Goal: Navigation & Orientation: Find specific page/section

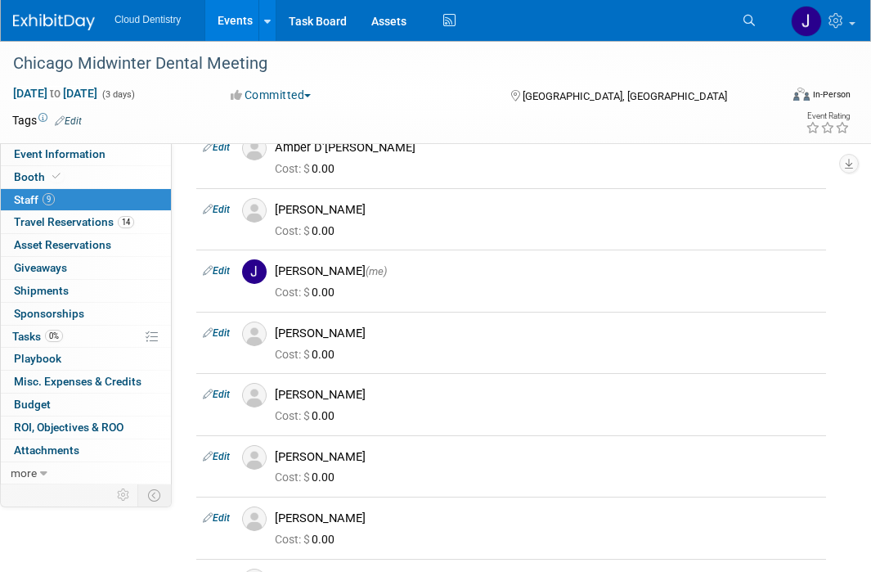
click at [226, 12] on link "Events" at bounding box center [235, 20] width 60 height 41
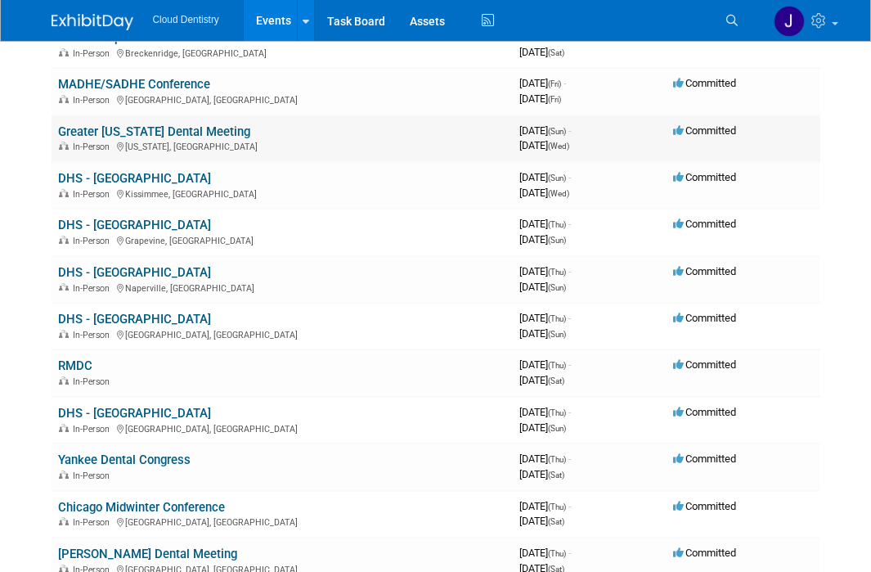
scroll to position [344, 0]
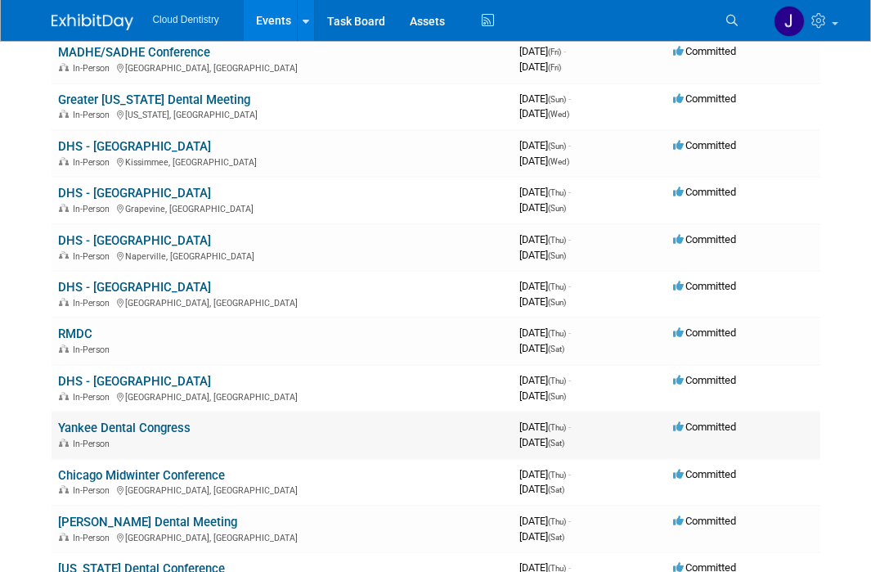
click at [141, 421] on link "Yankee Dental Congress" at bounding box center [124, 428] width 133 height 15
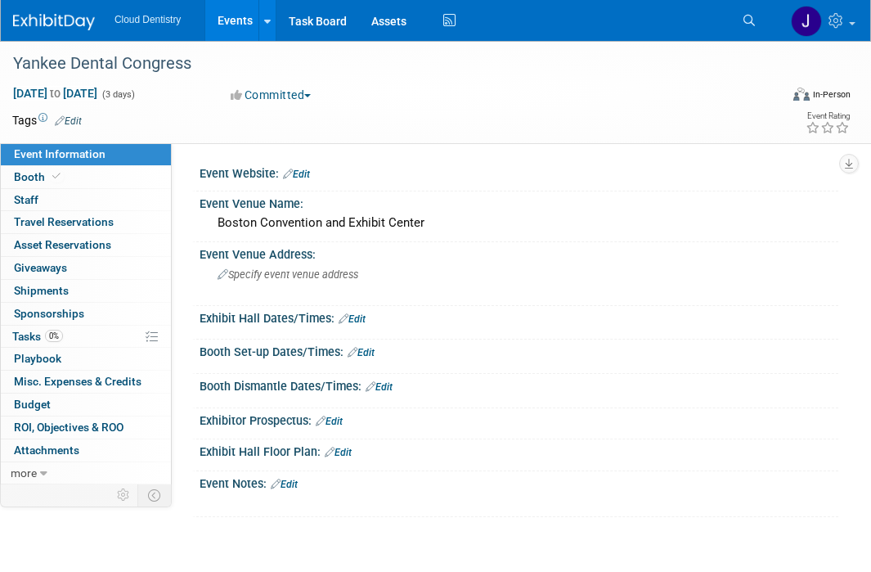
click at [242, 25] on link "Events" at bounding box center [235, 20] width 60 height 41
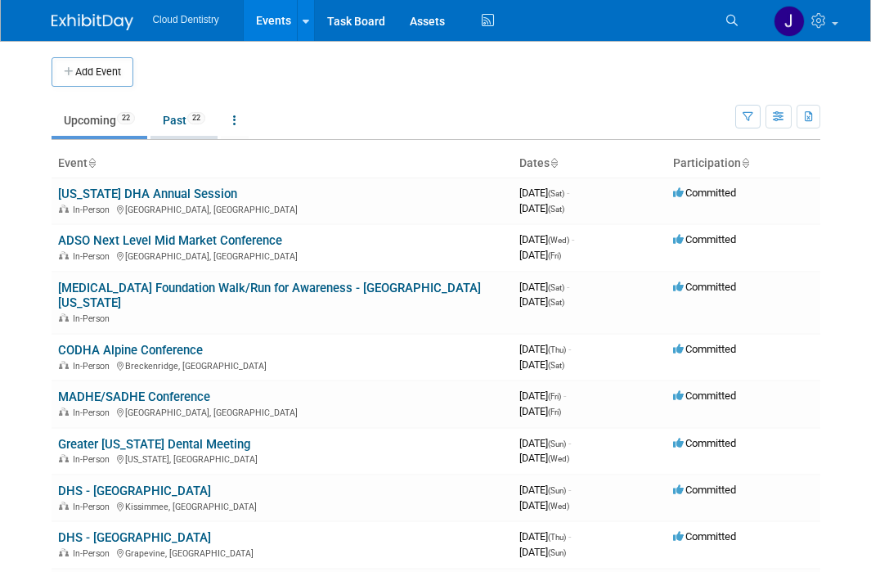
click at [169, 135] on link "Past 22" at bounding box center [184, 120] width 67 height 31
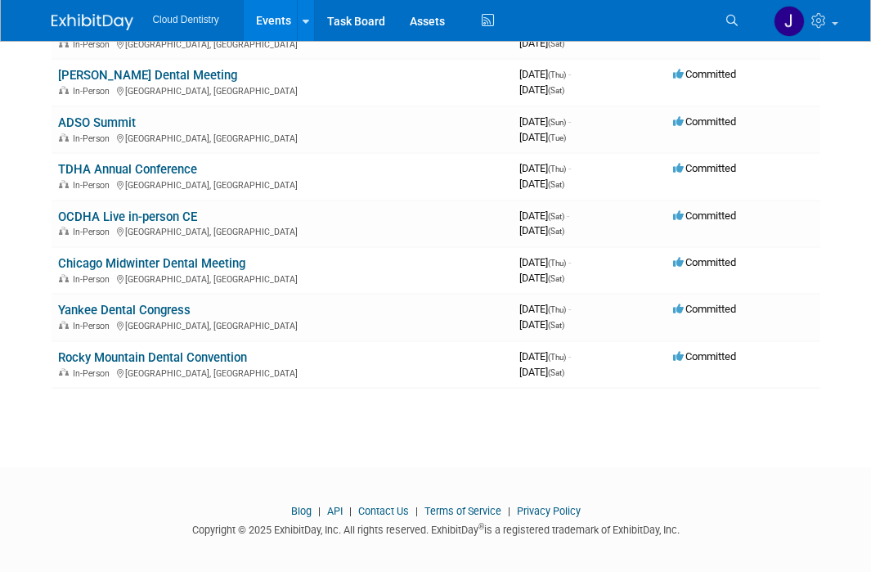
scroll to position [826, 0]
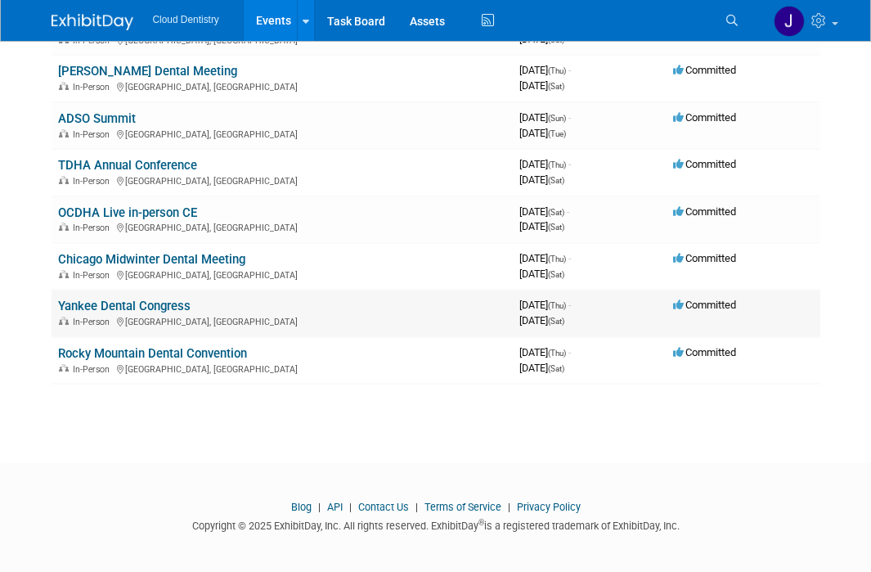
click at [150, 304] on link "Yankee Dental Congress" at bounding box center [124, 306] width 133 height 15
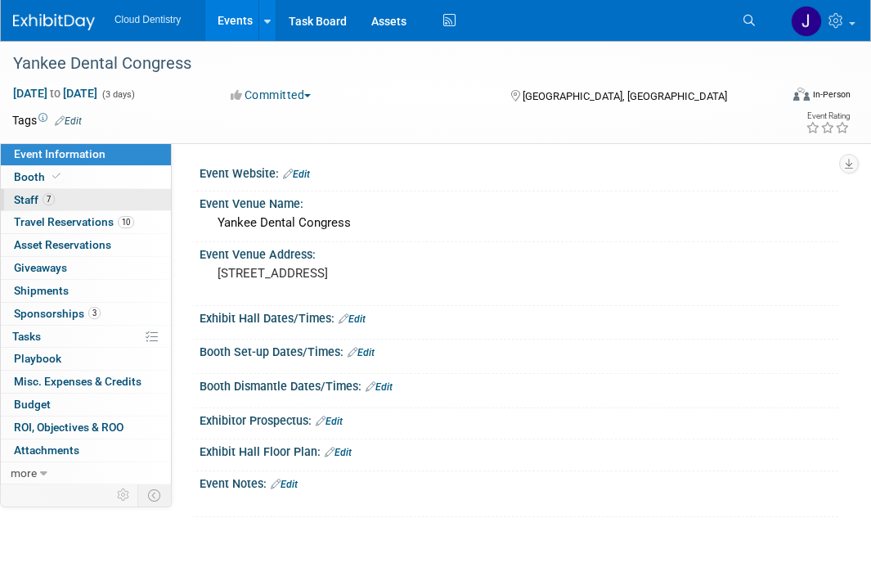
click at [66, 200] on link "7 Staff 7" at bounding box center [86, 200] width 170 height 22
